Goal: Task Accomplishment & Management: Manage account settings

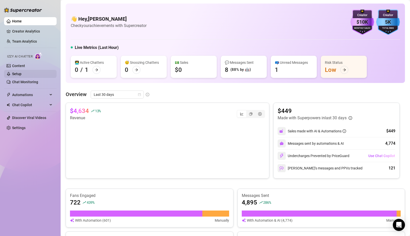
click at [19, 74] on link "Setup" at bounding box center [16, 74] width 9 height 4
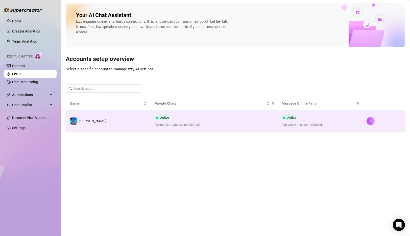
click at [226, 120] on div "Active Exclude fans who spent >$500.00" at bounding box center [213, 121] width 119 height 13
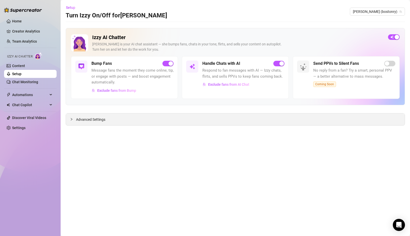
click at [81, 122] on span "Advanced Settings" at bounding box center [90, 120] width 29 height 6
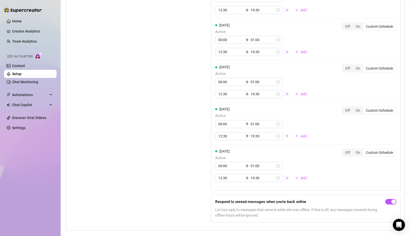
scroll to position [518, 0]
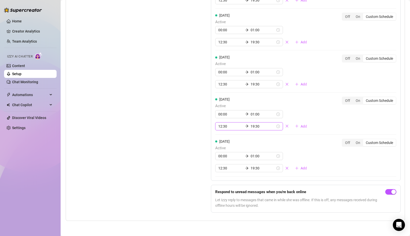
click at [250, 127] on input "19:30" at bounding box center [262, 127] width 25 height 6
click at [236, 147] on div "16" at bounding box center [236, 146] width 12 height 7
type input "16:00"
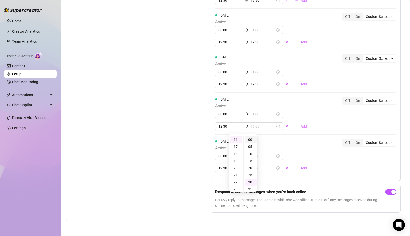
click at [249, 139] on div "00" at bounding box center [250, 139] width 12 height 7
click at [175, 134] on div "Set Active Hours (Izzy Availability) Set specific hours when Izzy engaging with…" at bounding box center [128, 49] width 116 height 335
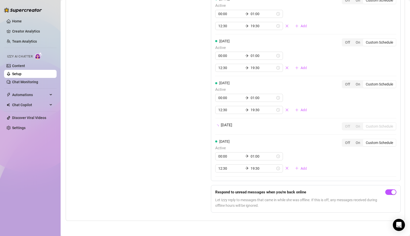
scroll to position [518, 0]
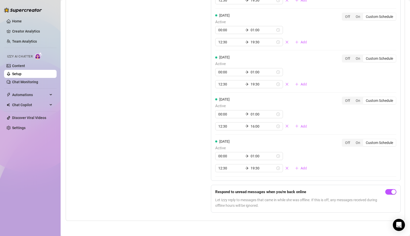
click at [175, 134] on div "Set Active Hours (Izzy Availability) Set specific hours when Izzy engaging with…" at bounding box center [128, 49] width 116 height 335
click at [23, 32] on link "Creator Analytics" at bounding box center [32, 31] width 40 height 8
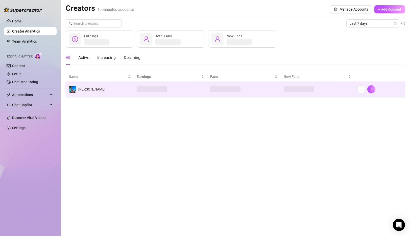
click at [191, 91] on td at bounding box center [170, 89] width 73 height 15
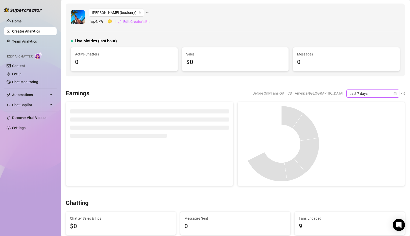
click at [396, 93] on div "Last 7 days" at bounding box center [372, 94] width 53 height 8
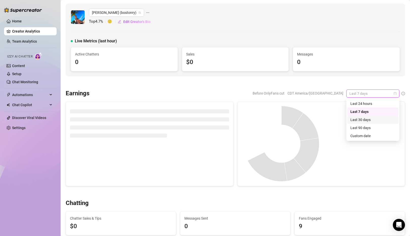
click at [367, 120] on div "Last 30 days" at bounding box center [372, 120] width 45 height 6
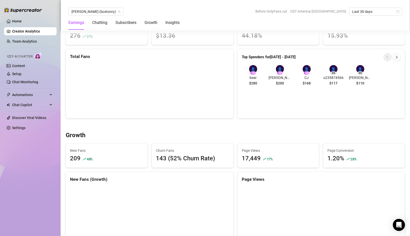
scroll to position [131, 0]
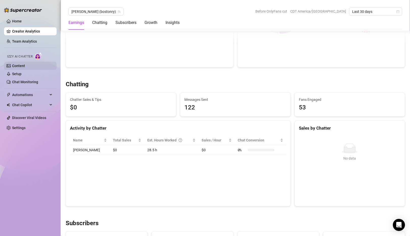
click at [22, 65] on link "Content" at bounding box center [18, 66] width 13 height 4
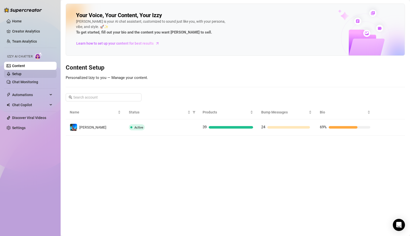
click at [21, 73] on link "Setup" at bounding box center [16, 74] width 9 height 4
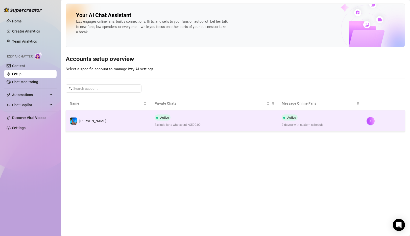
click at [223, 127] on span "Exclude fans who spent >$500.00" at bounding box center [213, 125] width 119 height 5
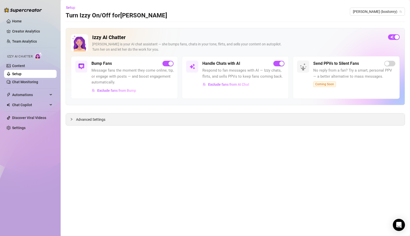
click at [70, 120] on icon "collapsed" at bounding box center [71, 119] width 3 height 3
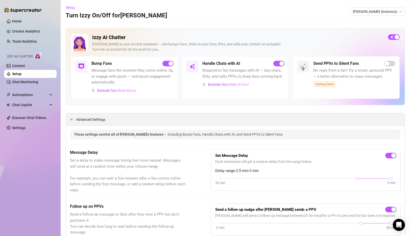
click at [71, 119] on icon "expanded" at bounding box center [71, 120] width 3 height 2
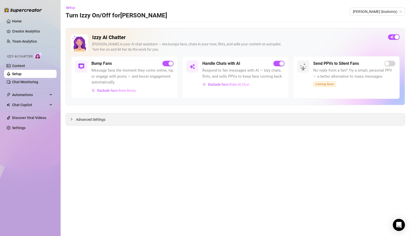
click at [71, 119] on icon "collapsed" at bounding box center [71, 119] width 3 height 3
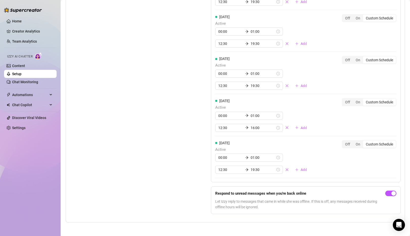
scroll to position [518, 0]
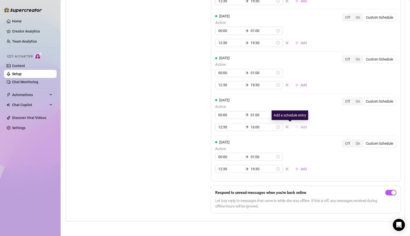
click at [300, 127] on span "Add" at bounding box center [303, 127] width 6 height 4
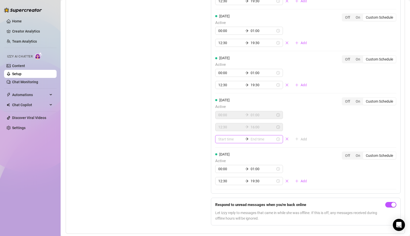
click at [224, 138] on input at bounding box center [230, 140] width 25 height 6
click at [221, 177] on div "16" at bounding box center [222, 178] width 12 height 7
click at [236, 159] on div "35" at bounding box center [236, 160] width 12 height 7
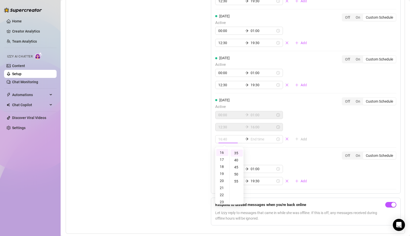
type input "16:35"
click at [254, 139] on input at bounding box center [262, 140] width 25 height 6
type input "16:40"
click at [237, 166] on div "19" at bounding box center [236, 164] width 12 height 7
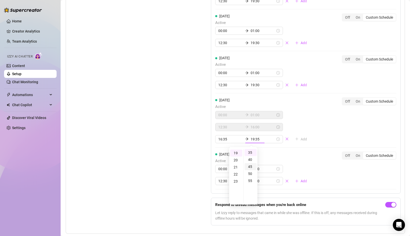
scroll to position [134, 0]
click at [250, 159] on div "30" at bounding box center [250, 159] width 12 height 7
type input "19:30"
click at [193, 155] on div "Set Active Hours (Izzy Availability) Set specific hours when Izzy engaging with…" at bounding box center [235, 56] width 330 height 347
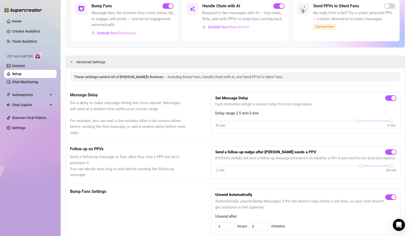
scroll to position [0, 0]
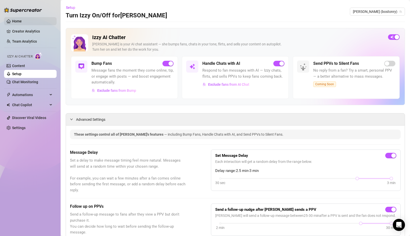
click at [21, 22] on link "Home" at bounding box center [17, 21] width 10 height 4
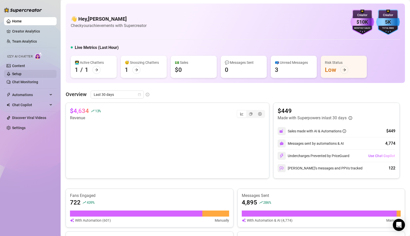
click at [21, 72] on link "Setup" at bounding box center [16, 74] width 9 height 4
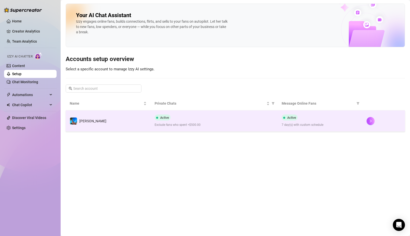
click at [139, 123] on td "[PERSON_NAME]" at bounding box center [108, 121] width 85 height 21
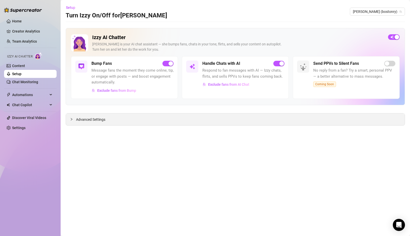
click at [67, 116] on div "Advanced Settings" at bounding box center [235, 120] width 339 height 12
click at [72, 118] on icon "collapsed" at bounding box center [71, 119] width 3 height 3
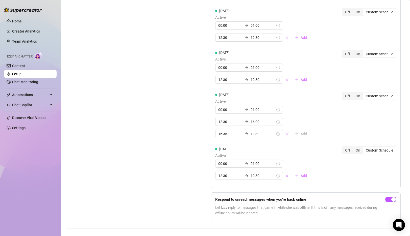
scroll to position [531, 0]
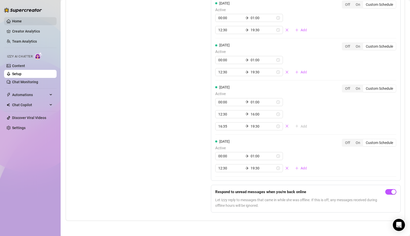
click at [14, 19] on link "Home" at bounding box center [17, 21] width 10 height 4
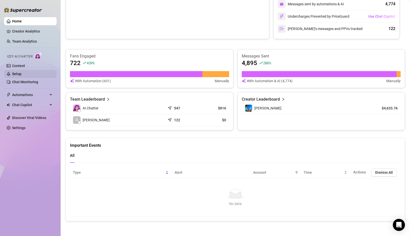
click at [21, 75] on link "Setup" at bounding box center [16, 74] width 9 height 4
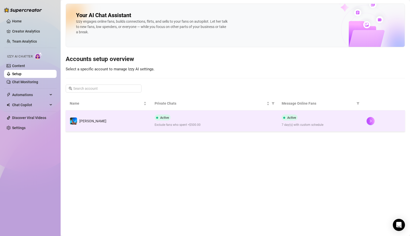
click at [137, 123] on td "[PERSON_NAME]" at bounding box center [108, 121] width 85 height 21
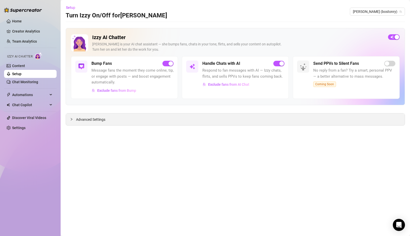
click at [82, 120] on span "Advanced Settings" at bounding box center [90, 120] width 29 height 6
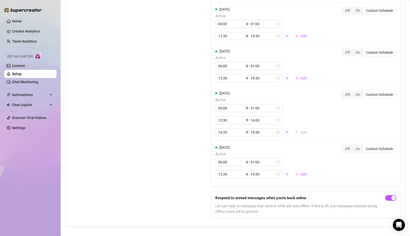
scroll to position [528, 0]
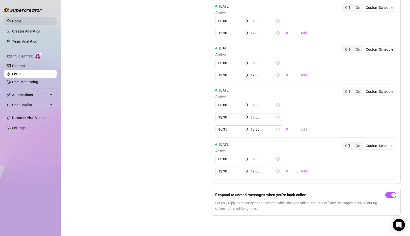
click at [19, 22] on link "Home" at bounding box center [17, 21] width 10 height 4
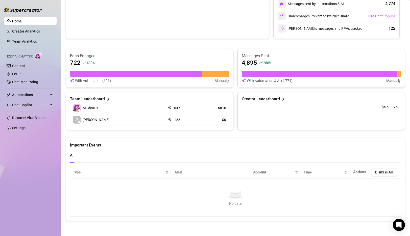
scroll to position [140, 0]
click at [258, 217] on div "Type Alert Account Time Actions Dismiss All No data No data" at bounding box center [235, 192] width 339 height 59
click at [20, 32] on link "Creator Analytics" at bounding box center [32, 31] width 40 height 8
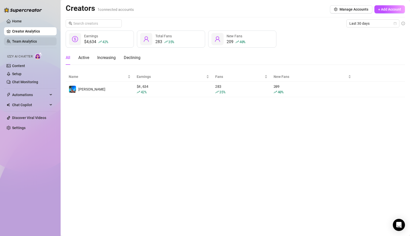
click at [30, 41] on link "Team Analytics" at bounding box center [24, 41] width 25 height 4
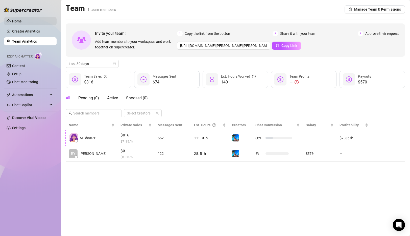
click at [22, 23] on link "Home" at bounding box center [17, 21] width 10 height 4
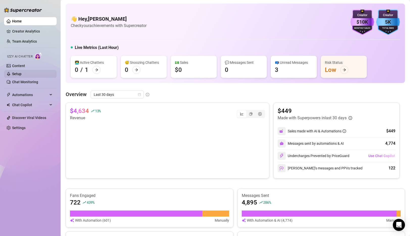
click at [20, 73] on link "Setup" at bounding box center [16, 74] width 9 height 4
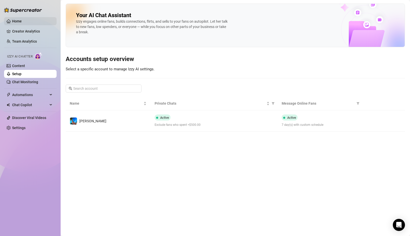
click at [22, 19] on link "Home" at bounding box center [17, 21] width 10 height 4
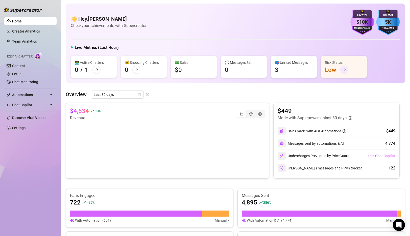
click at [345, 71] on icon "arrow-right" at bounding box center [344, 70] width 4 height 4
click at [27, 32] on link "Creator Analytics" at bounding box center [32, 31] width 40 height 8
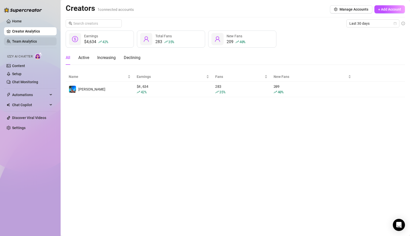
click at [25, 42] on link "Team Analytics" at bounding box center [24, 41] width 25 height 4
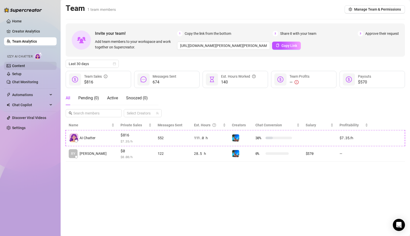
click at [23, 64] on link "Content" at bounding box center [18, 66] width 13 height 4
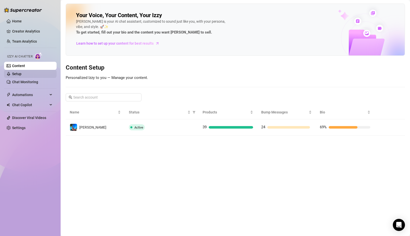
click at [21, 75] on link "Setup" at bounding box center [16, 74] width 9 height 4
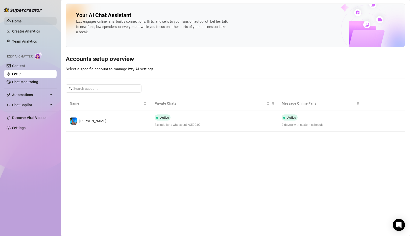
click at [22, 22] on link "Home" at bounding box center [17, 21] width 10 height 4
